Goal: Transaction & Acquisition: Purchase product/service

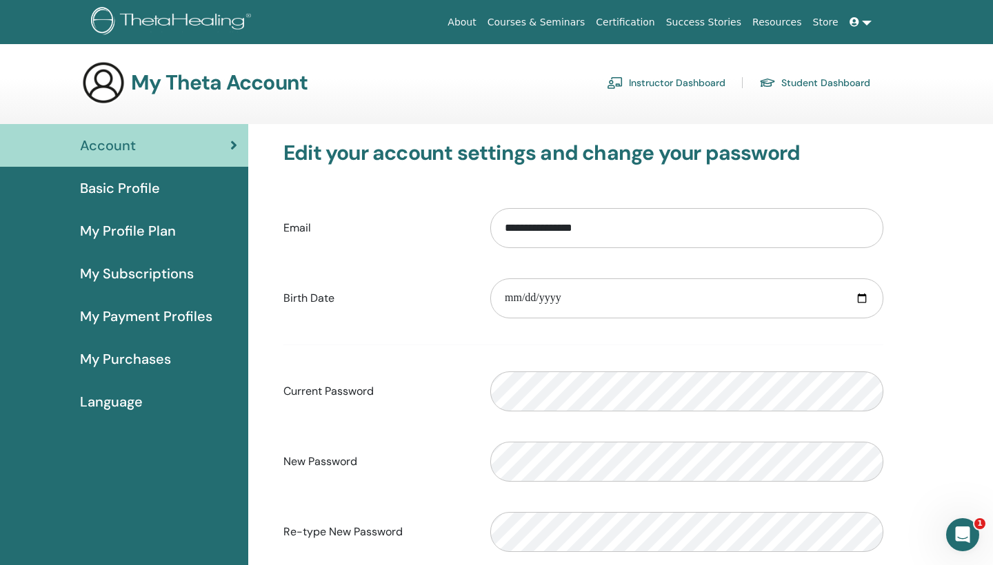
click at [667, 81] on link "Instructor Dashboard" at bounding box center [666, 83] width 119 height 22
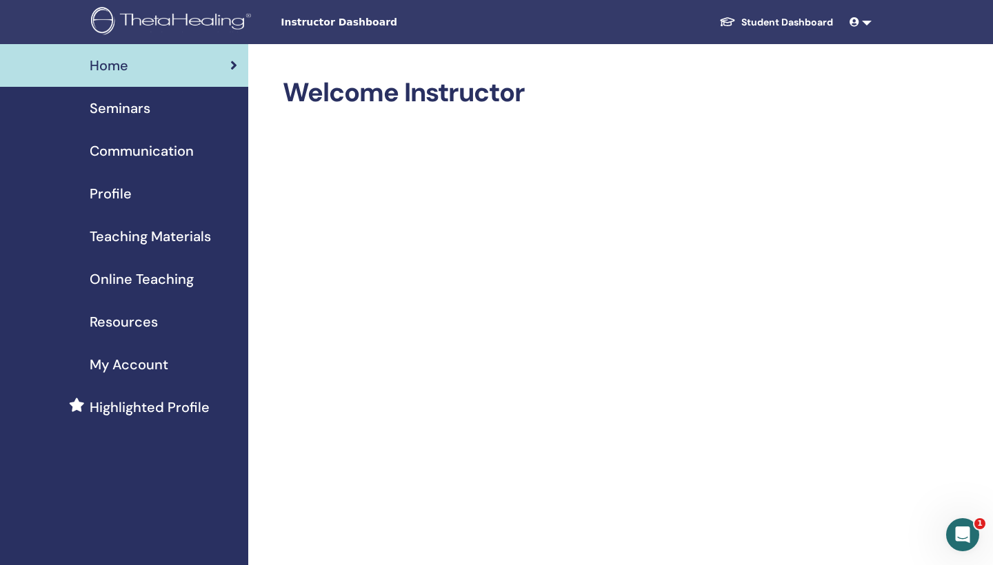
click at [121, 279] on span "Online Teaching" at bounding box center [142, 279] width 104 height 21
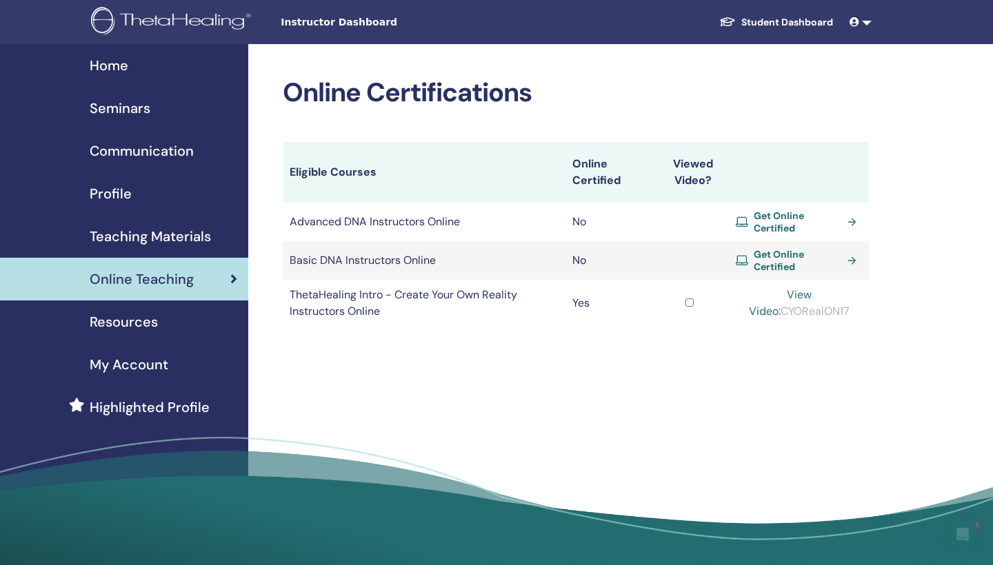
click at [847, 221] on link "Get Online Certified" at bounding box center [799, 222] width 126 height 25
click at [777, 257] on span "Get Online Certified" at bounding box center [798, 260] width 88 height 25
click at [806, 292] on link "View Video:" at bounding box center [780, 303] width 63 height 31
